Goal: Transaction & Acquisition: Subscribe to service/newsletter

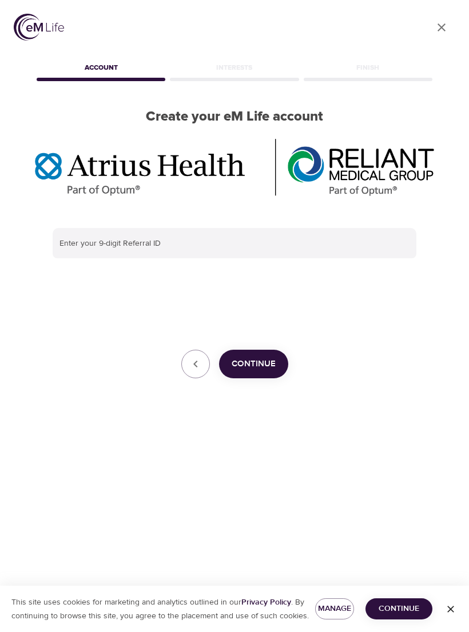
click at [166, 224] on div "Enter your 9-digit Referral ID Continue" at bounding box center [234, 304] width 400 height 188
click at [104, 235] on input "text" at bounding box center [235, 243] width 364 height 31
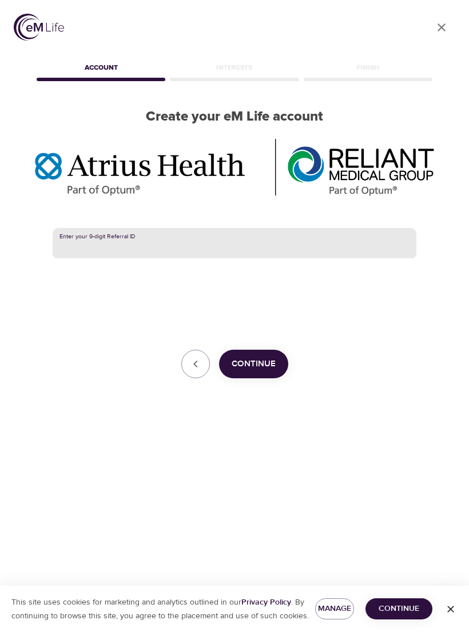
paste input "387225435"
type input "387225435"
click at [264, 358] on span "Continue" at bounding box center [254, 364] width 44 height 15
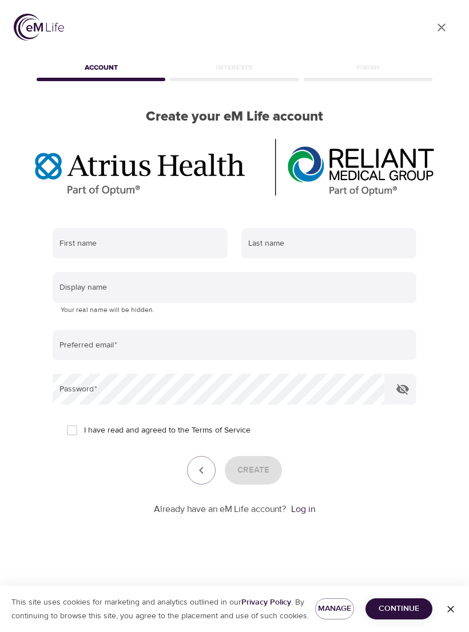
click at [130, 242] on input "text" at bounding box center [140, 243] width 175 height 31
type input "[PERSON_NAME]"
click at [279, 246] on input "text" at bounding box center [328, 243] width 175 height 31
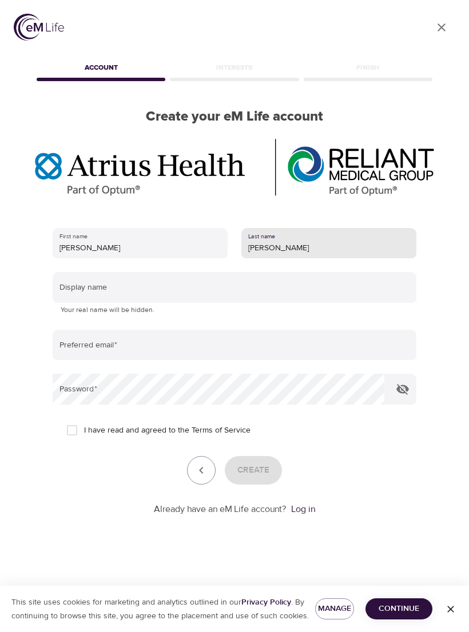
type input "[PERSON_NAME]"
click at [128, 288] on input "text" at bounding box center [235, 287] width 364 height 31
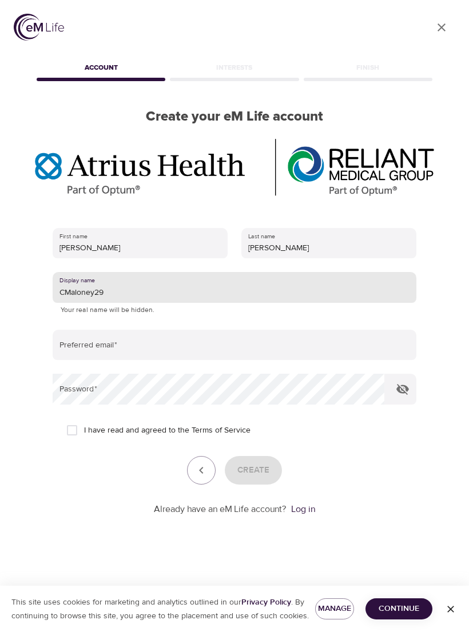
type input "CMaloney29"
click at [160, 342] on input "email" at bounding box center [235, 345] width 364 height 31
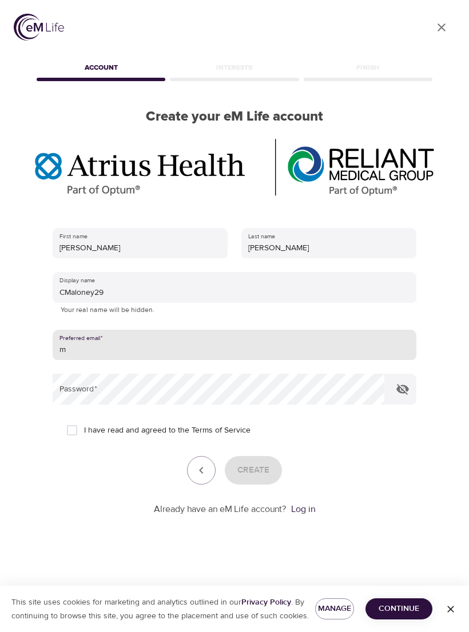
type input "ma"
type input "[EMAIL_ADDRESS][DOMAIN_NAME]"
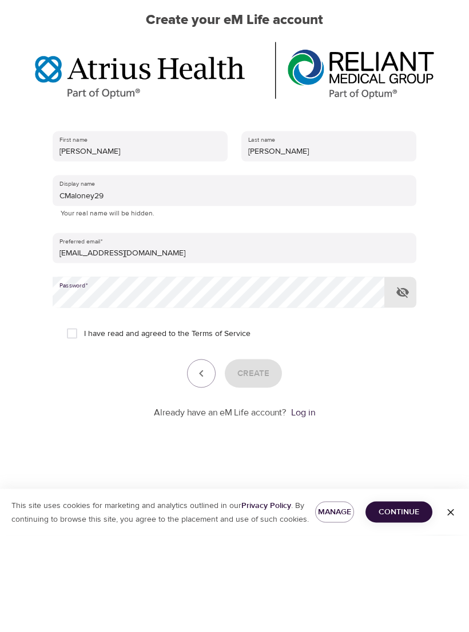
click at [74, 418] on input "I have read and agreed to the Terms of Service" at bounding box center [72, 430] width 24 height 24
checkbox input "true"
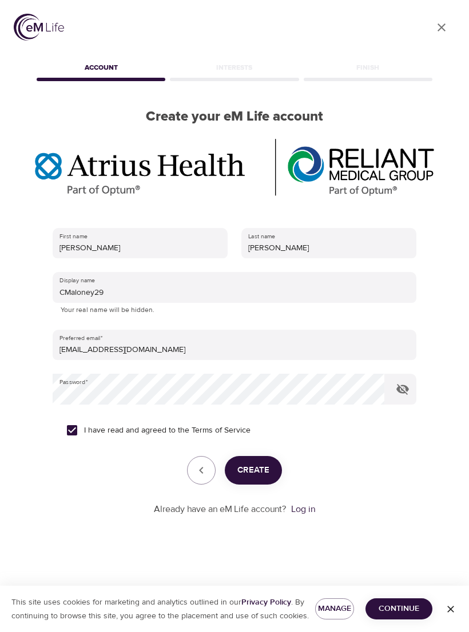
click at [267, 463] on span "Create" at bounding box center [253, 470] width 32 height 15
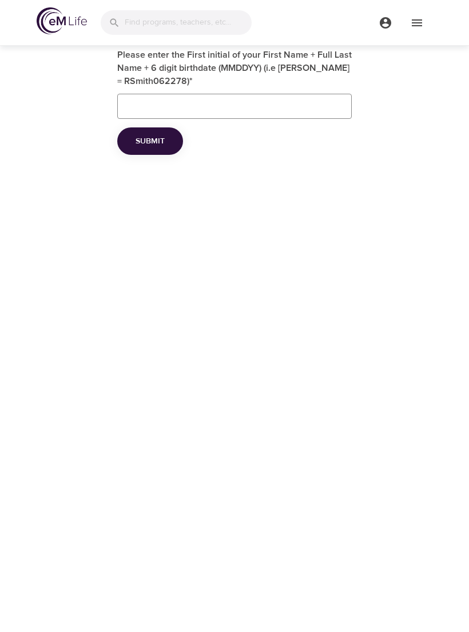
click at [137, 114] on input "Please enter the First initial of your First Name + Full Last Name + 6 digit bi…" at bounding box center [234, 106] width 234 height 25
type input "CMaloney062164"
click at [161, 149] on button "Submit" at bounding box center [150, 141] width 66 height 28
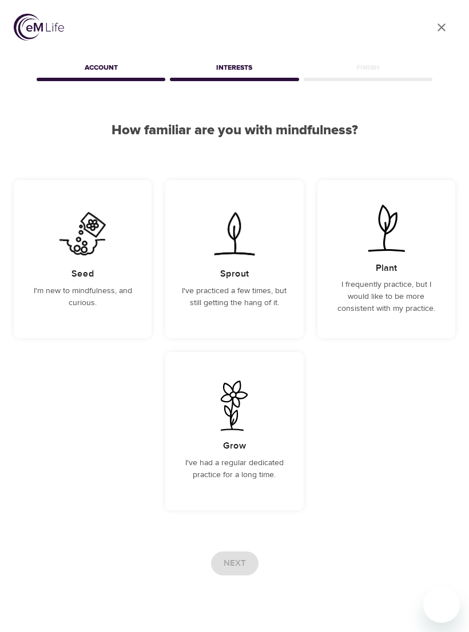
click at [240, 290] on p "I've practiced a few times, but still getting the hang of it." at bounding box center [234, 297] width 110 height 24
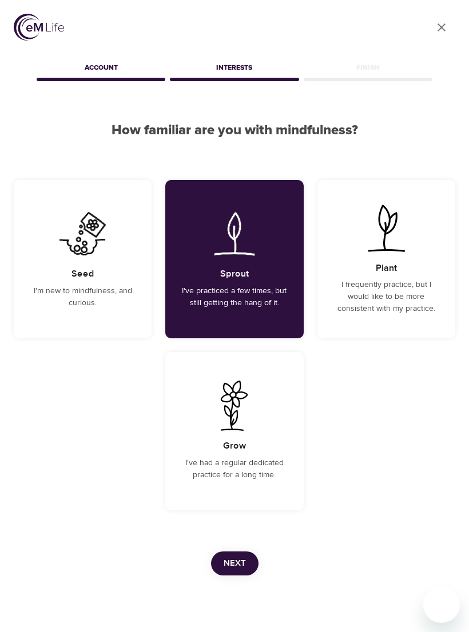
click at [240, 559] on span "Next" at bounding box center [235, 563] width 22 height 15
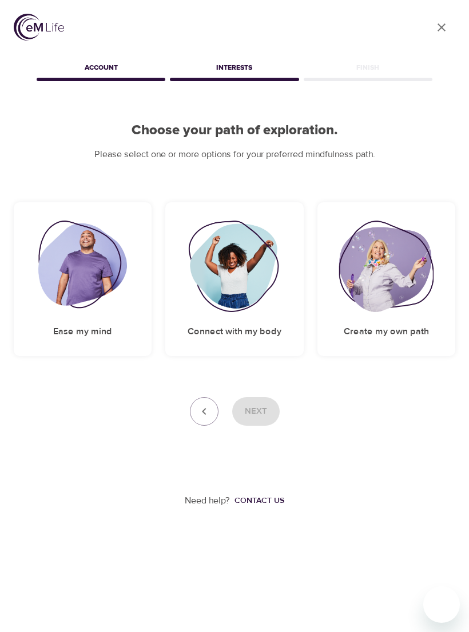
click at [91, 288] on img at bounding box center [82, 266] width 89 height 91
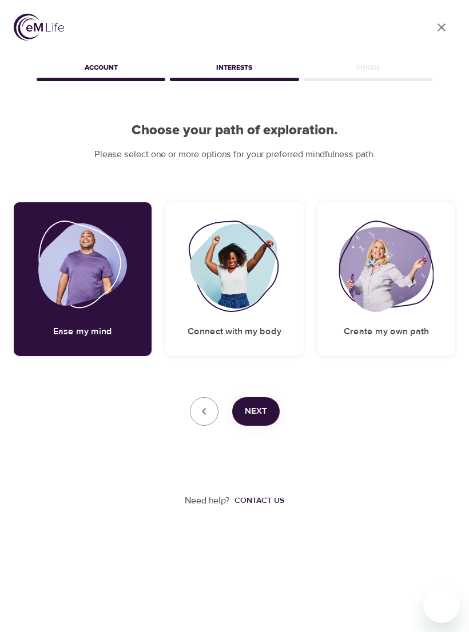
click at [245, 287] on img at bounding box center [234, 266] width 93 height 91
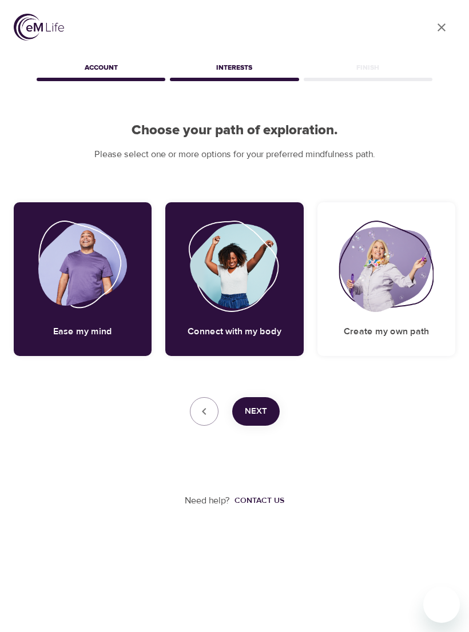
click at [407, 275] on img at bounding box center [385, 266] width 95 height 91
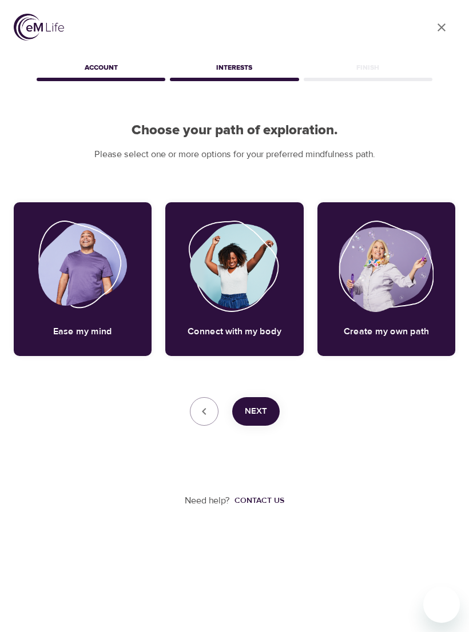
click at [264, 416] on span "Next" at bounding box center [256, 411] width 22 height 15
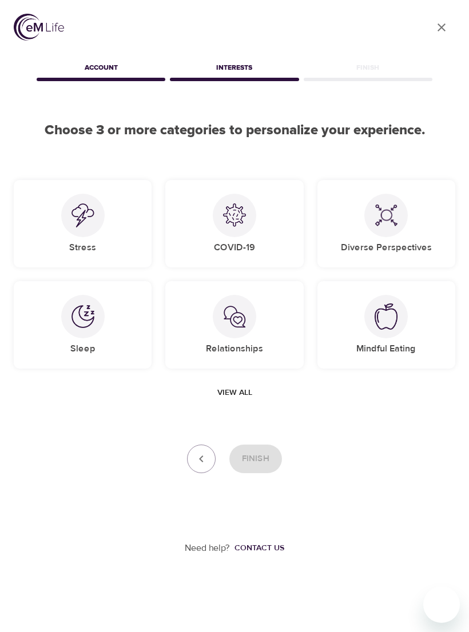
click at [111, 233] on div "Stress" at bounding box center [83, 223] width 138 height 87
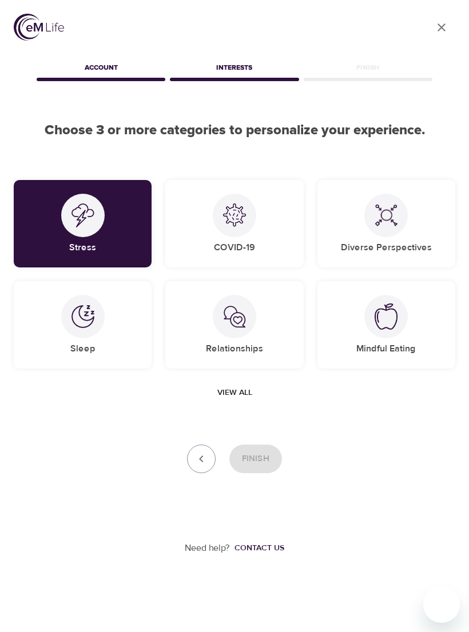
click at [104, 342] on div "Sleep" at bounding box center [83, 324] width 138 height 87
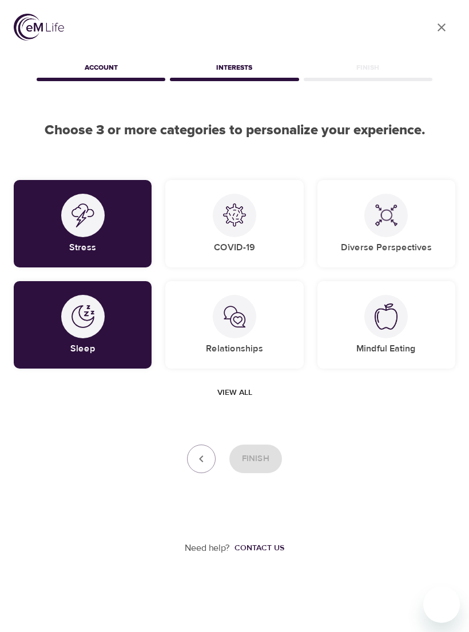
click at [274, 338] on div "Relationships" at bounding box center [234, 324] width 138 height 87
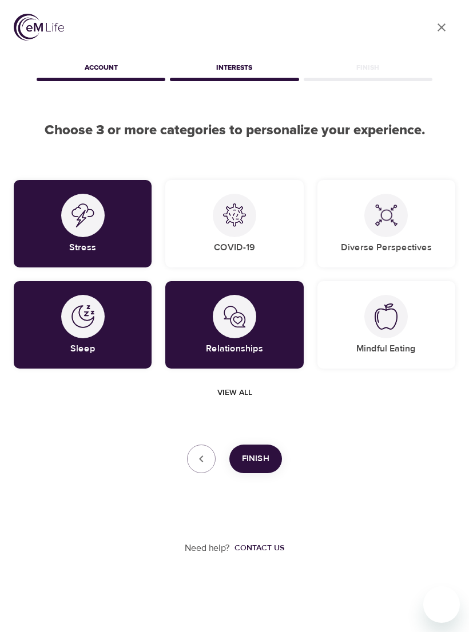
click at [412, 334] on div "Mindful Eating" at bounding box center [386, 324] width 138 height 87
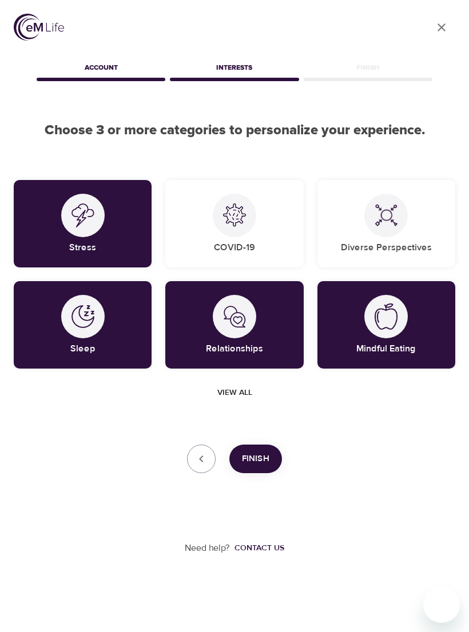
click at [260, 457] on span "Finish" at bounding box center [255, 459] width 27 height 15
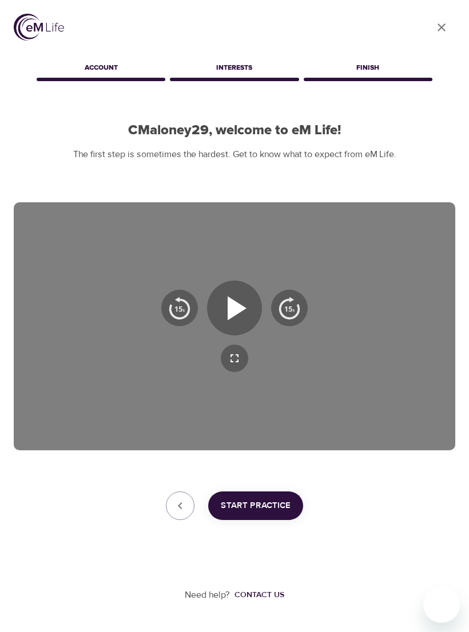
click at [262, 499] on span "Start Practice" at bounding box center [256, 505] width 70 height 15
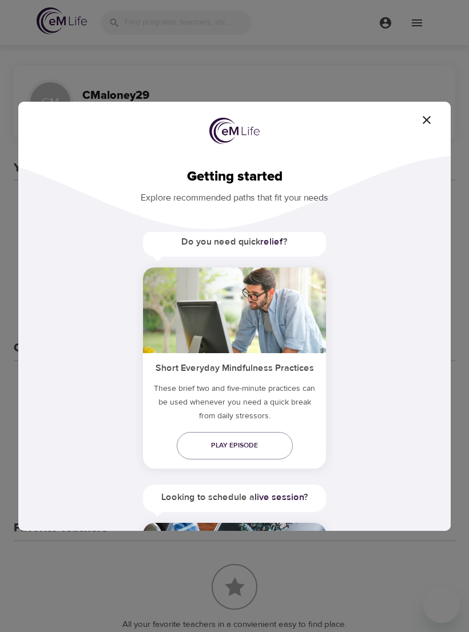
scroll to position [-3, 0]
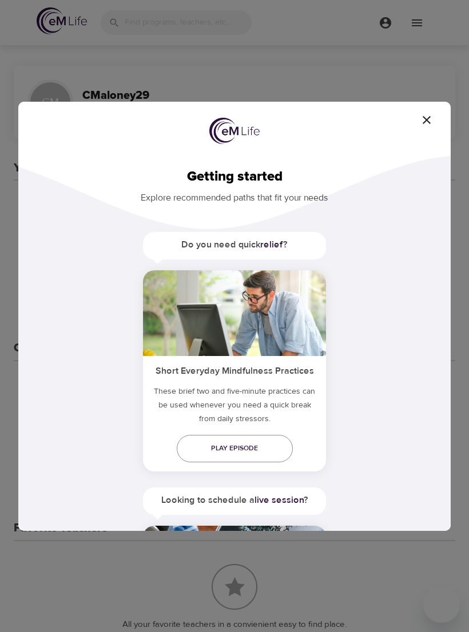
click at [431, 116] on icon "button" at bounding box center [427, 120] width 14 height 14
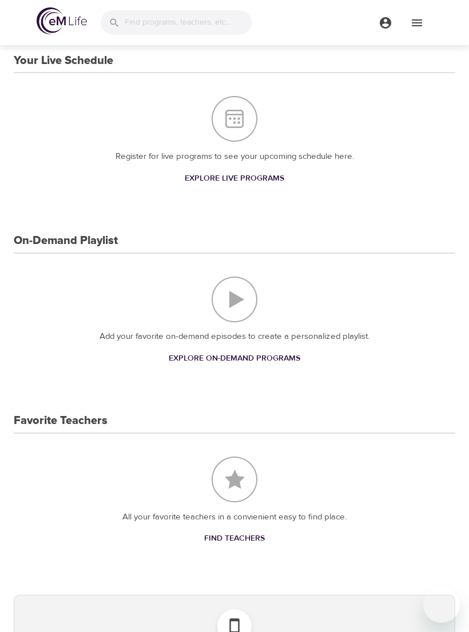
scroll to position [0, 0]
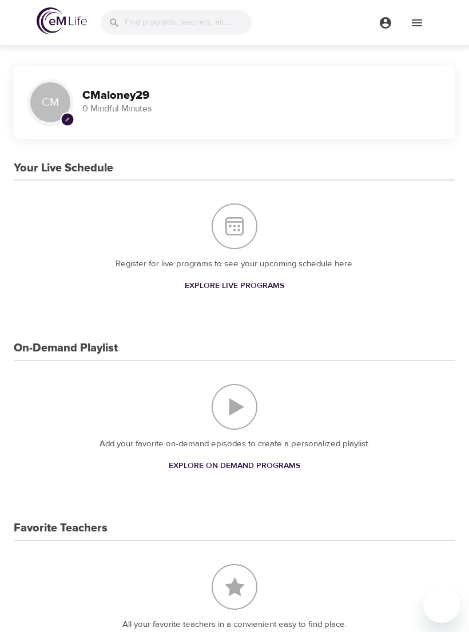
click at [140, 14] on input "search" at bounding box center [188, 22] width 127 height 25
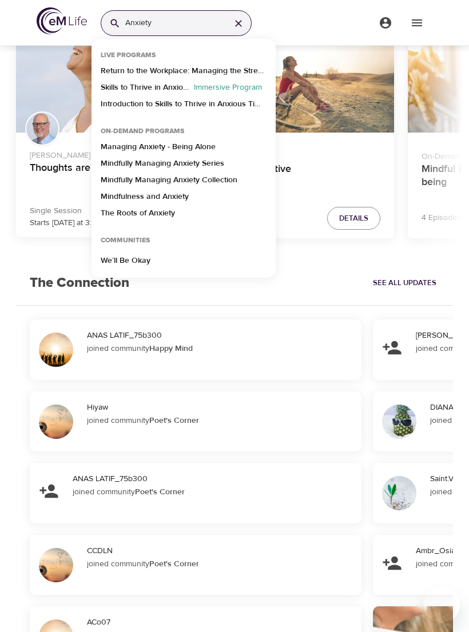
scroll to position [1868, 0]
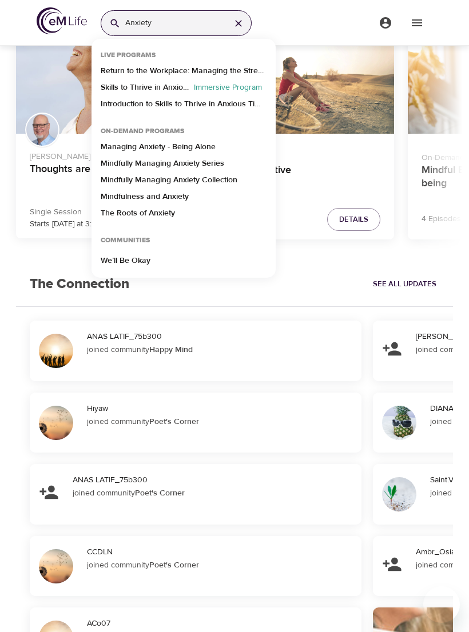
type input "Anxiety"
click at [241, 29] on icon "button" at bounding box center [238, 23] width 11 height 11
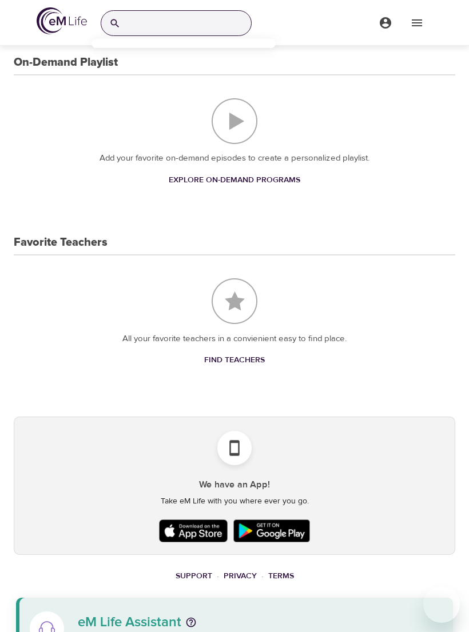
scroll to position [288, 0]
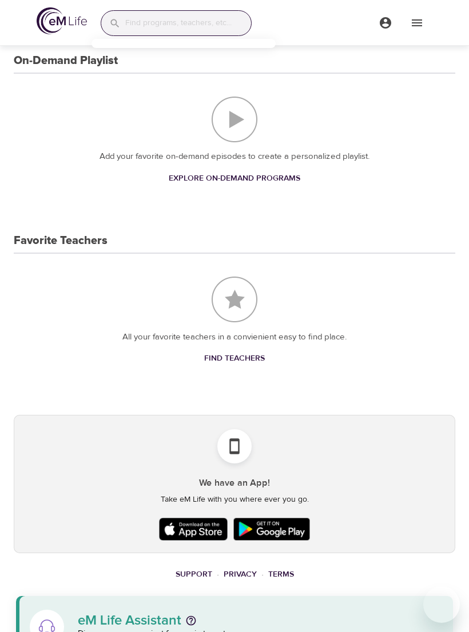
click at [199, 527] on img at bounding box center [193, 529] width 74 height 29
